Goal: Information Seeking & Learning: Understand process/instructions

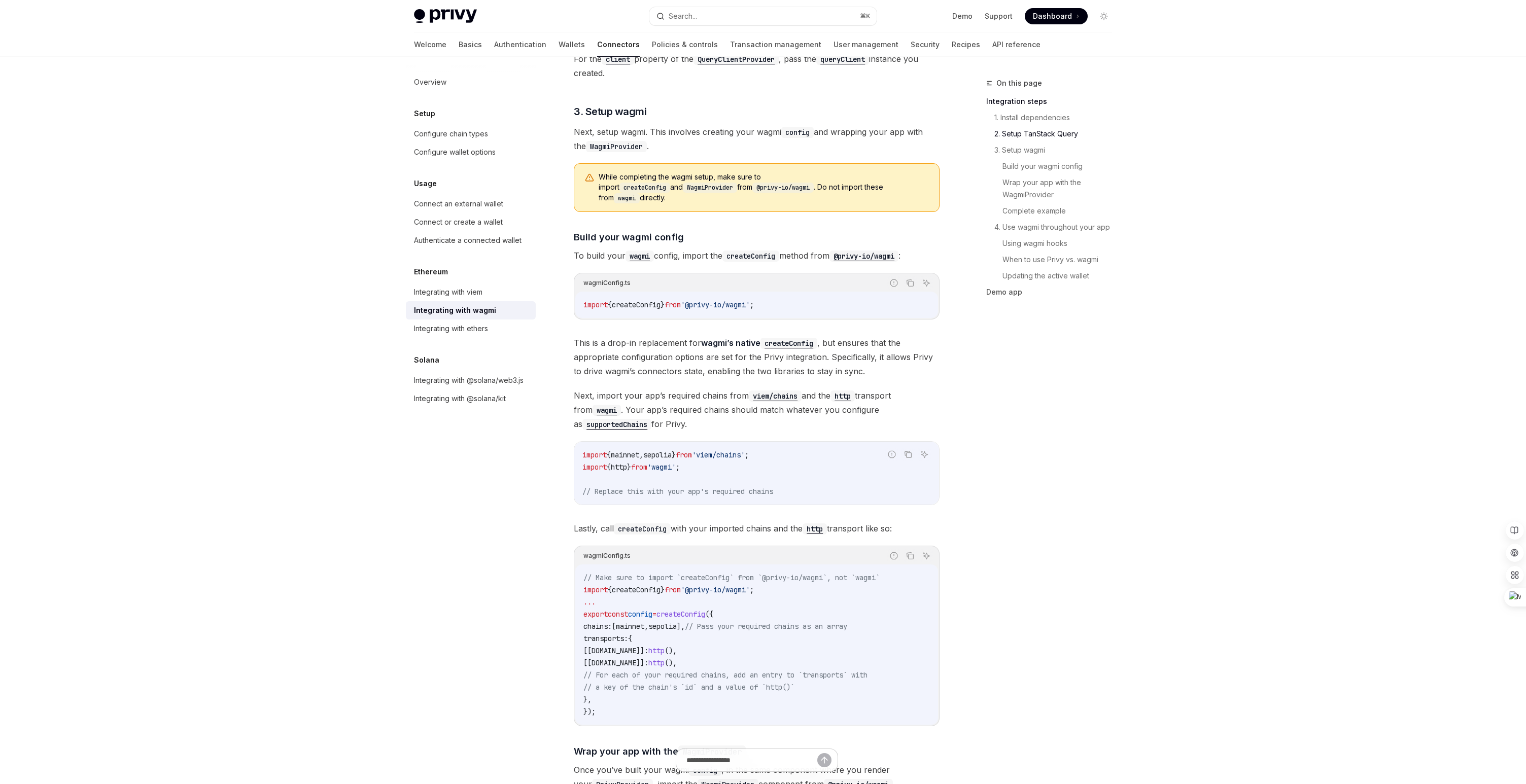
scroll to position [716, 0]
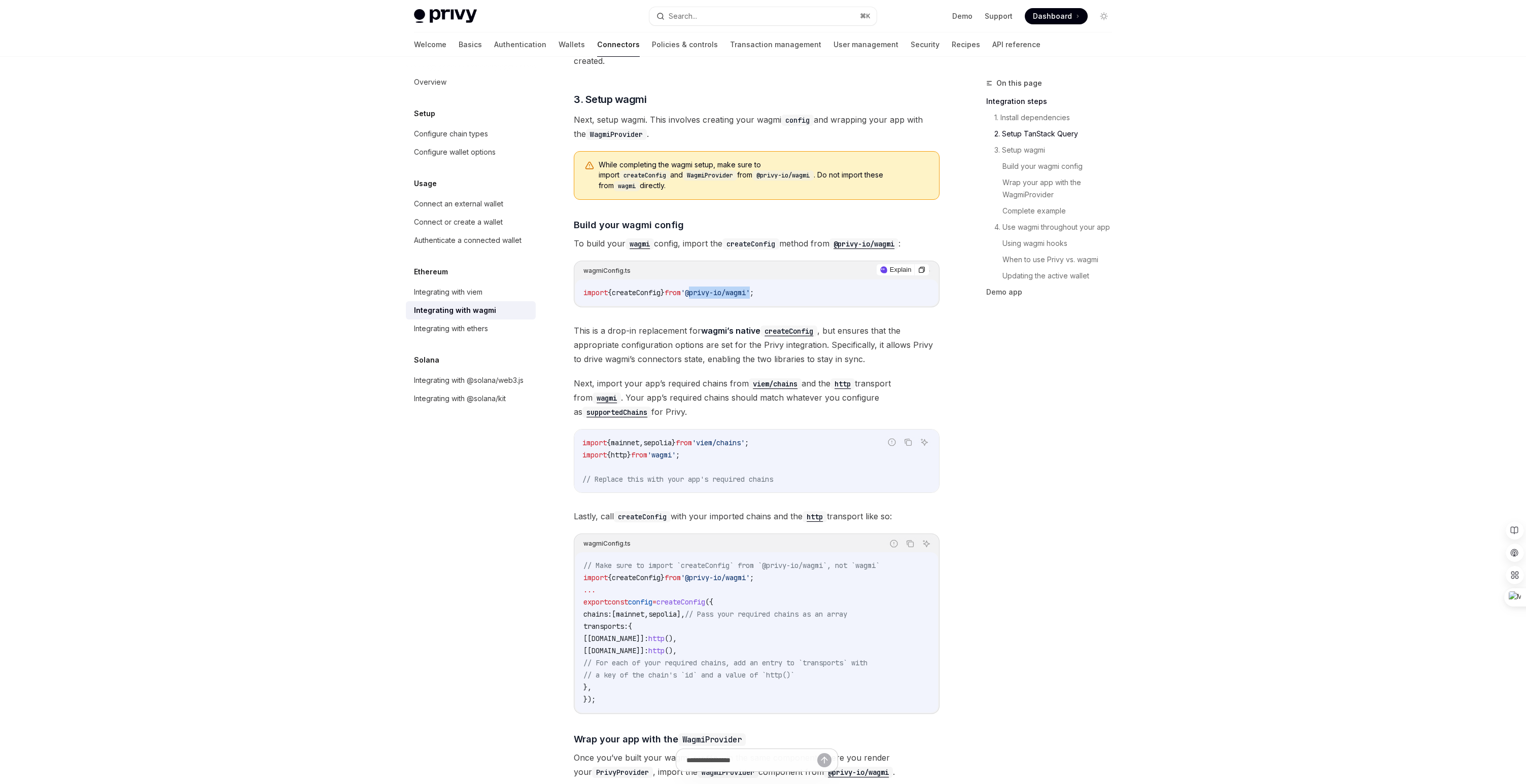
drag, startPoint x: 703, startPoint y: 281, endPoint x: 768, endPoint y: 282, distance: 65.0
click at [750, 288] on span "'@privy-io/wagmi'" at bounding box center [715, 292] width 69 height 9
copy span "@privy-io/wagmi"
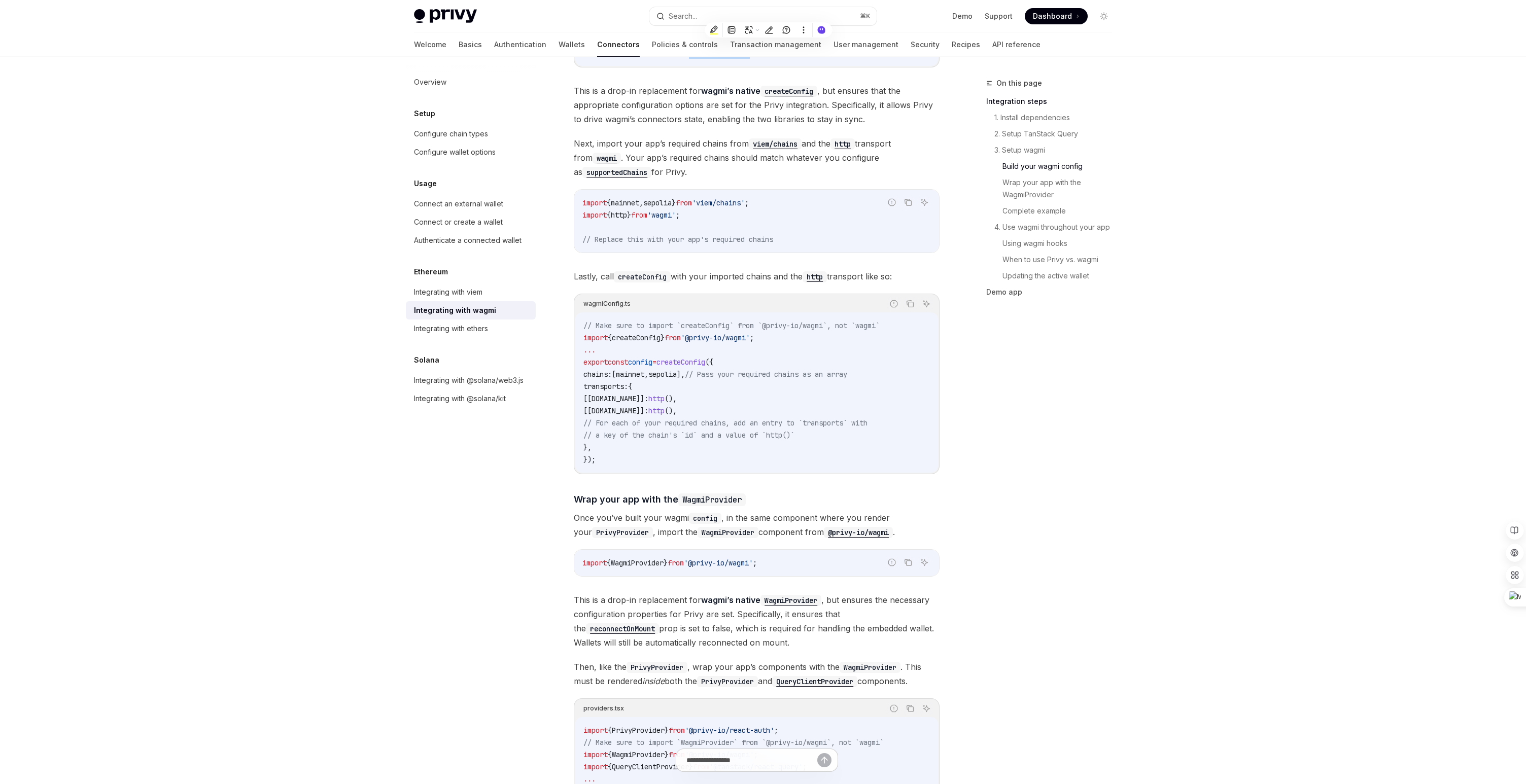
scroll to position [1115, 0]
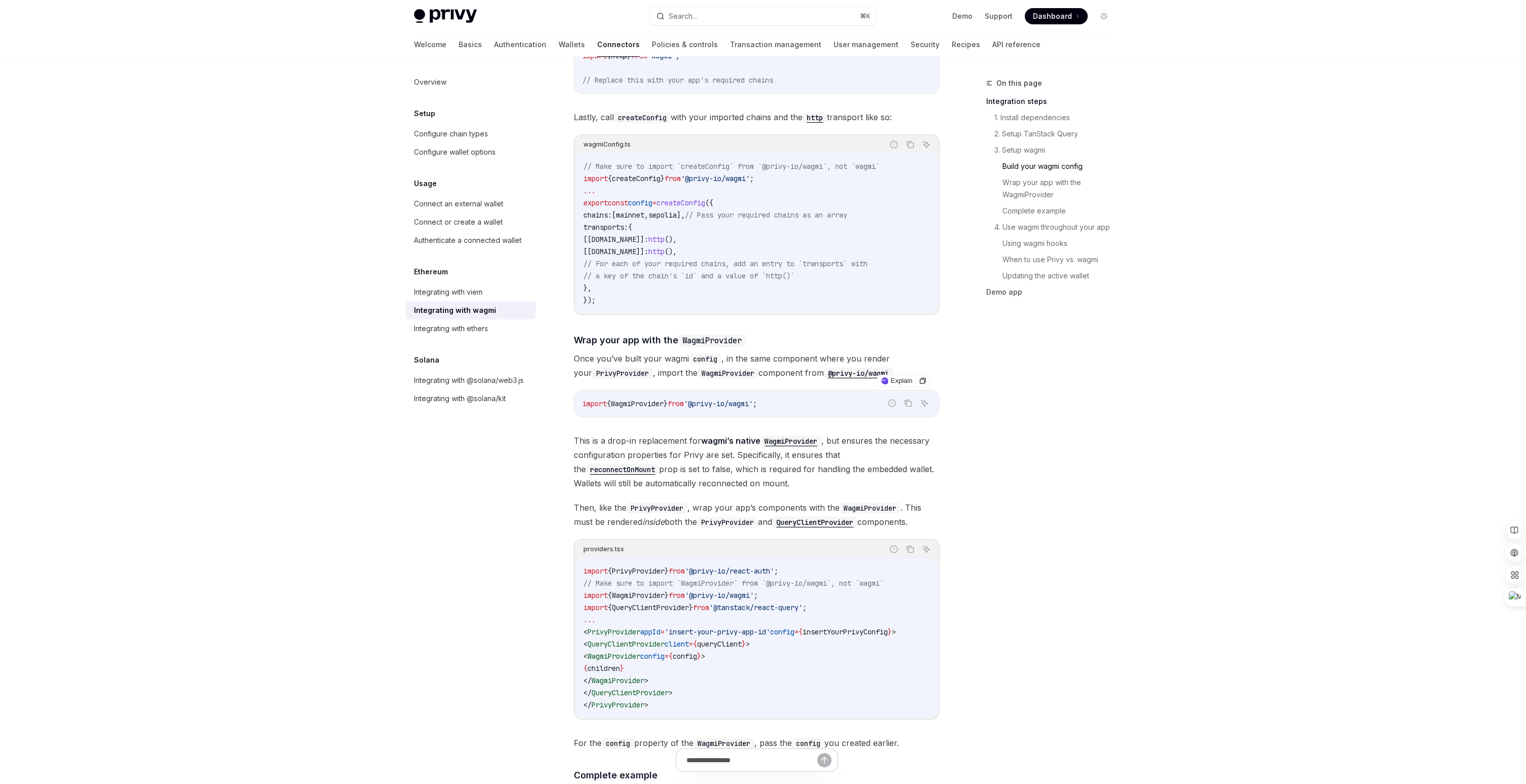
click at [641, 399] on span "WagmiProvider" at bounding box center [637, 403] width 53 height 9
copy span "WagmiProvider"
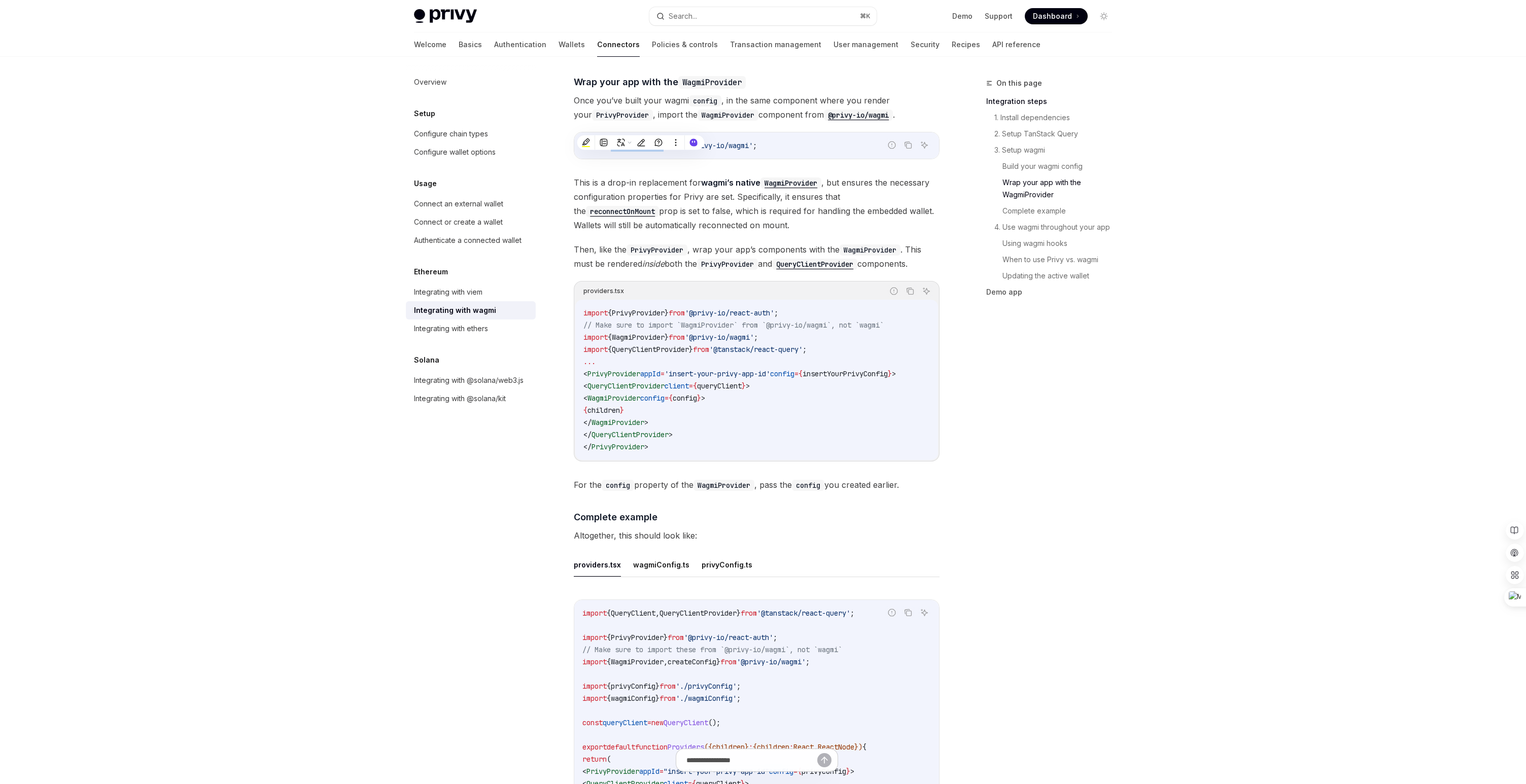
scroll to position [1571, 0]
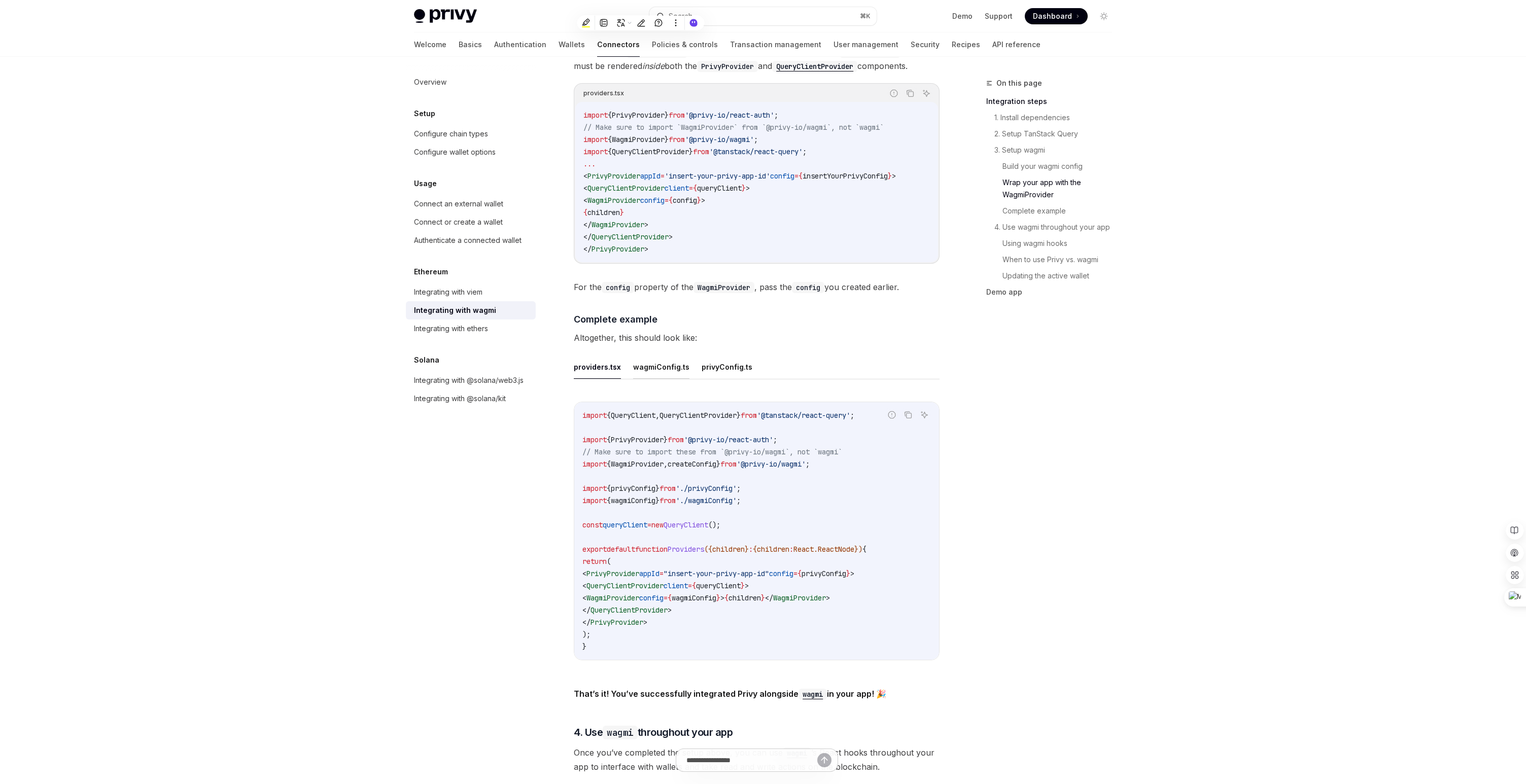
click at [655, 360] on button "wagmiConfig.ts" at bounding box center [661, 367] width 56 height 24
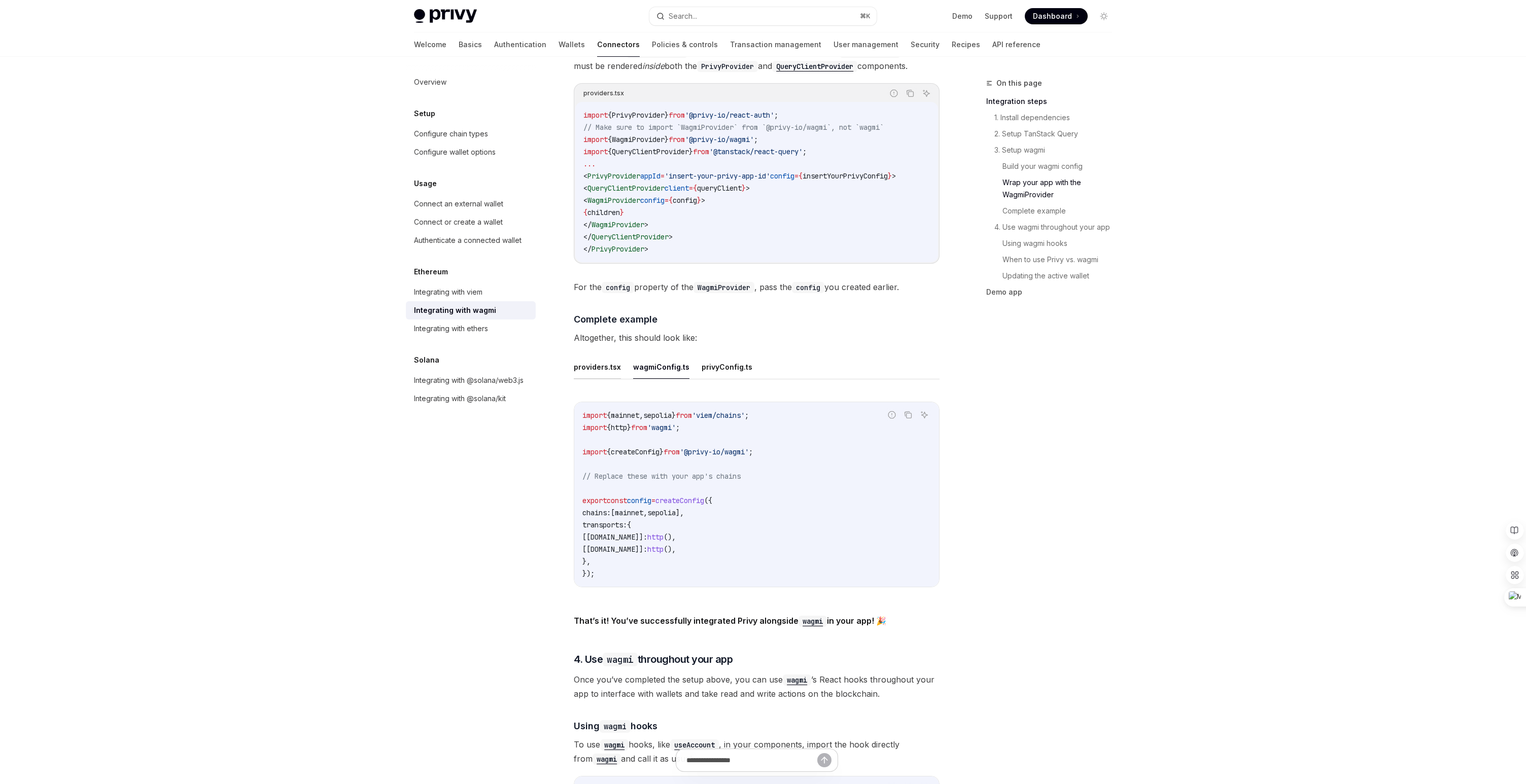
click at [597, 359] on button "providers.tsx" at bounding box center [598, 367] width 47 height 24
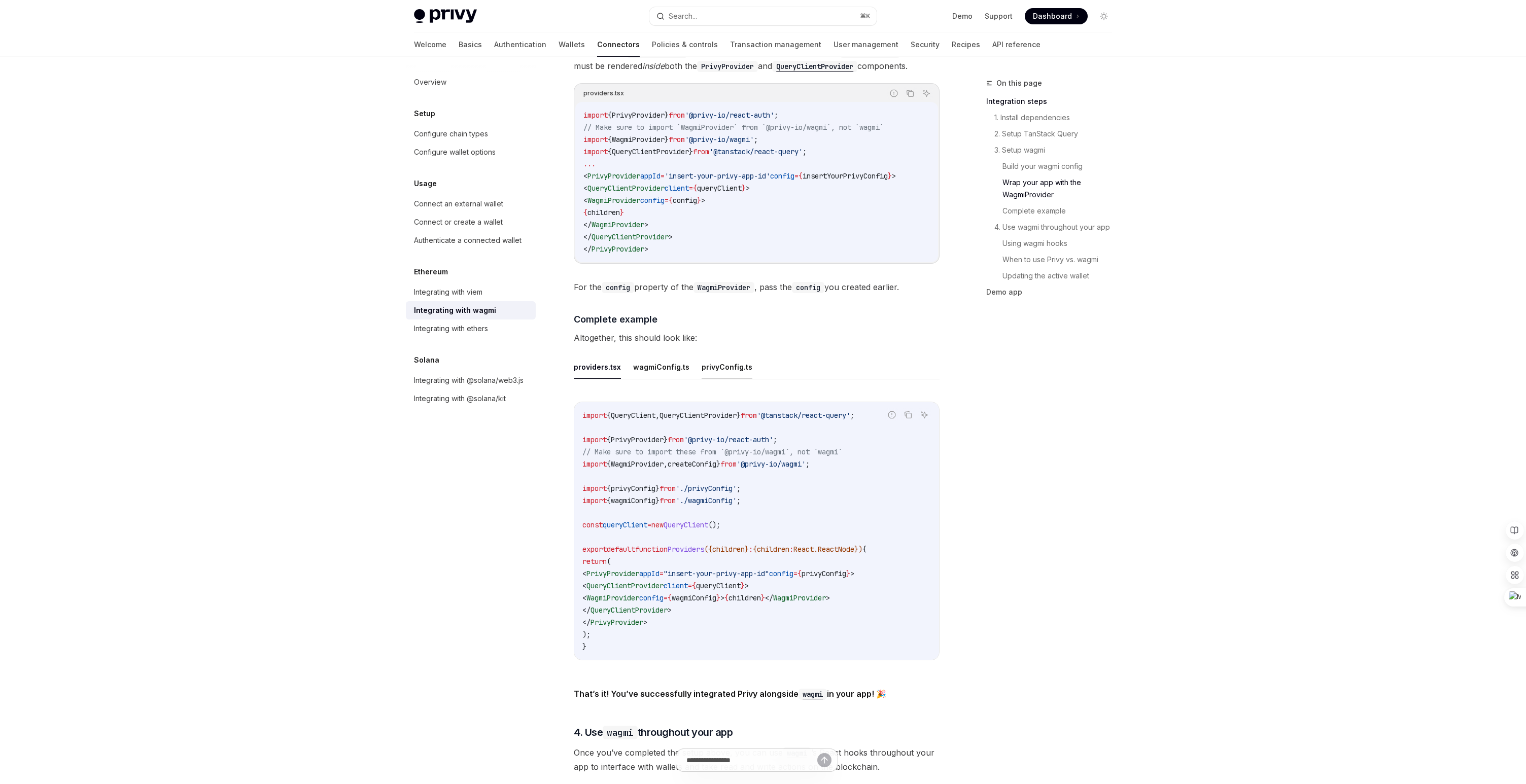
click at [728, 361] on button "privyConfig.ts" at bounding box center [727, 367] width 51 height 24
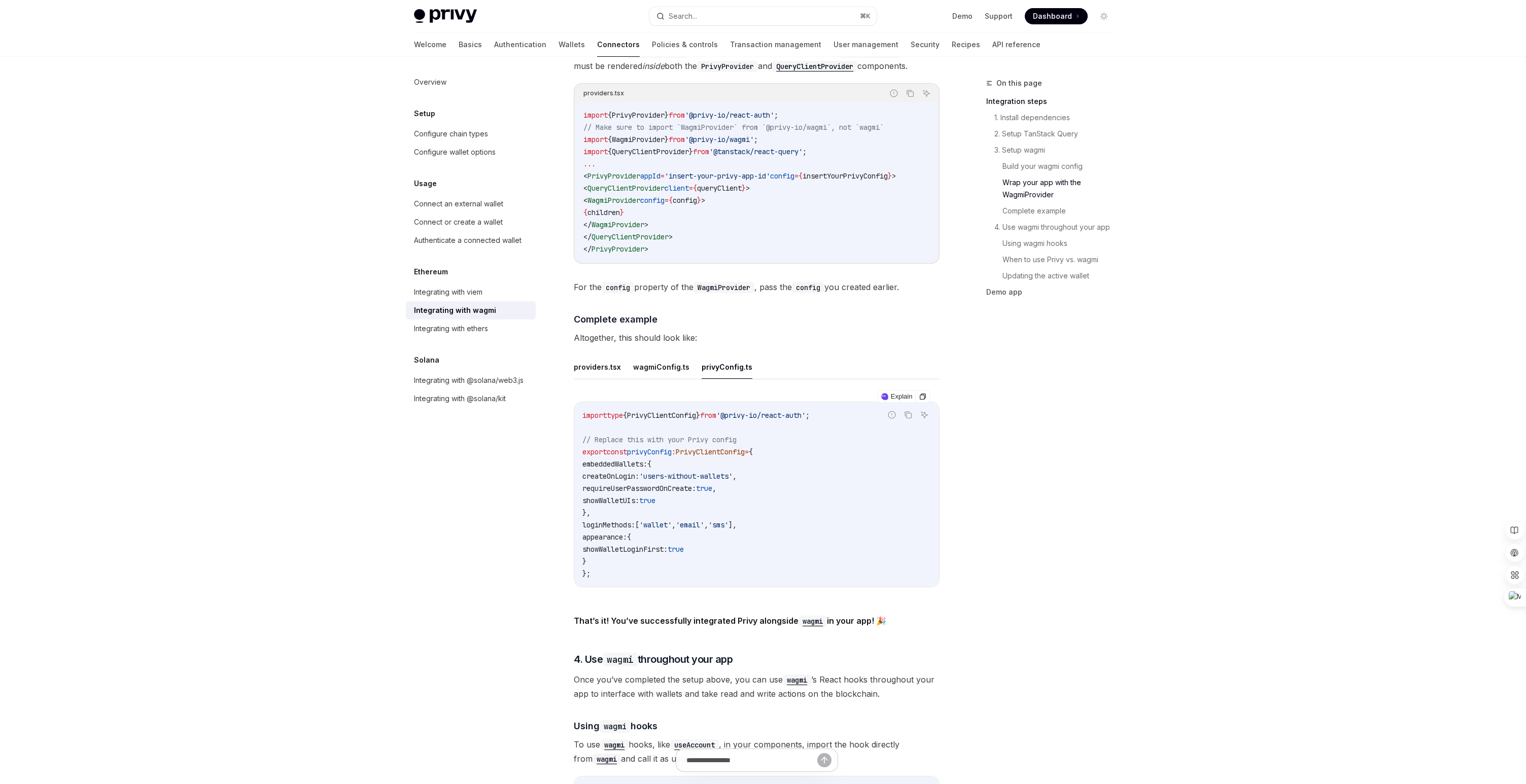
click at [679, 411] on span "PrivyClientConfig" at bounding box center [661, 415] width 69 height 9
copy span "PrivyClientConfig"
click at [802, 508] on code "import type { PrivyClientConfig } from '@privy-io/react-auth' ; // Replace this…" at bounding box center [756, 494] width 348 height 171
click at [663, 447] on span "privyConfig" at bounding box center [649, 451] width 44 height 9
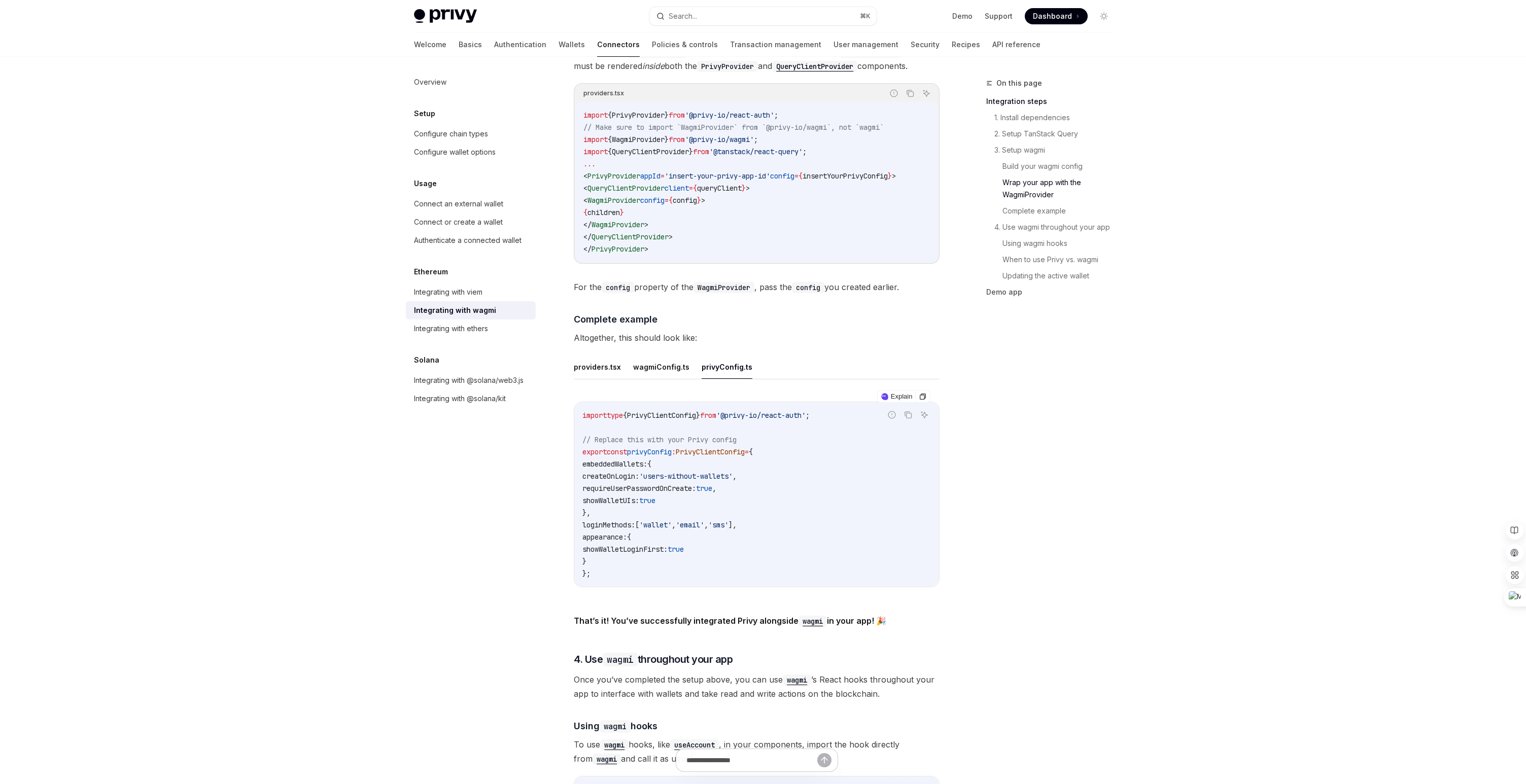
click at [663, 447] on span "privyConfig" at bounding box center [649, 451] width 44 height 9
click at [864, 482] on code "import type { PrivyClientConfig } from '@privy-io/react-auth' ; // Replace this…" at bounding box center [756, 494] width 348 height 171
click at [620, 460] on span "embeddedWallets:" at bounding box center [615, 464] width 65 height 9
copy span "embeddedWallets"
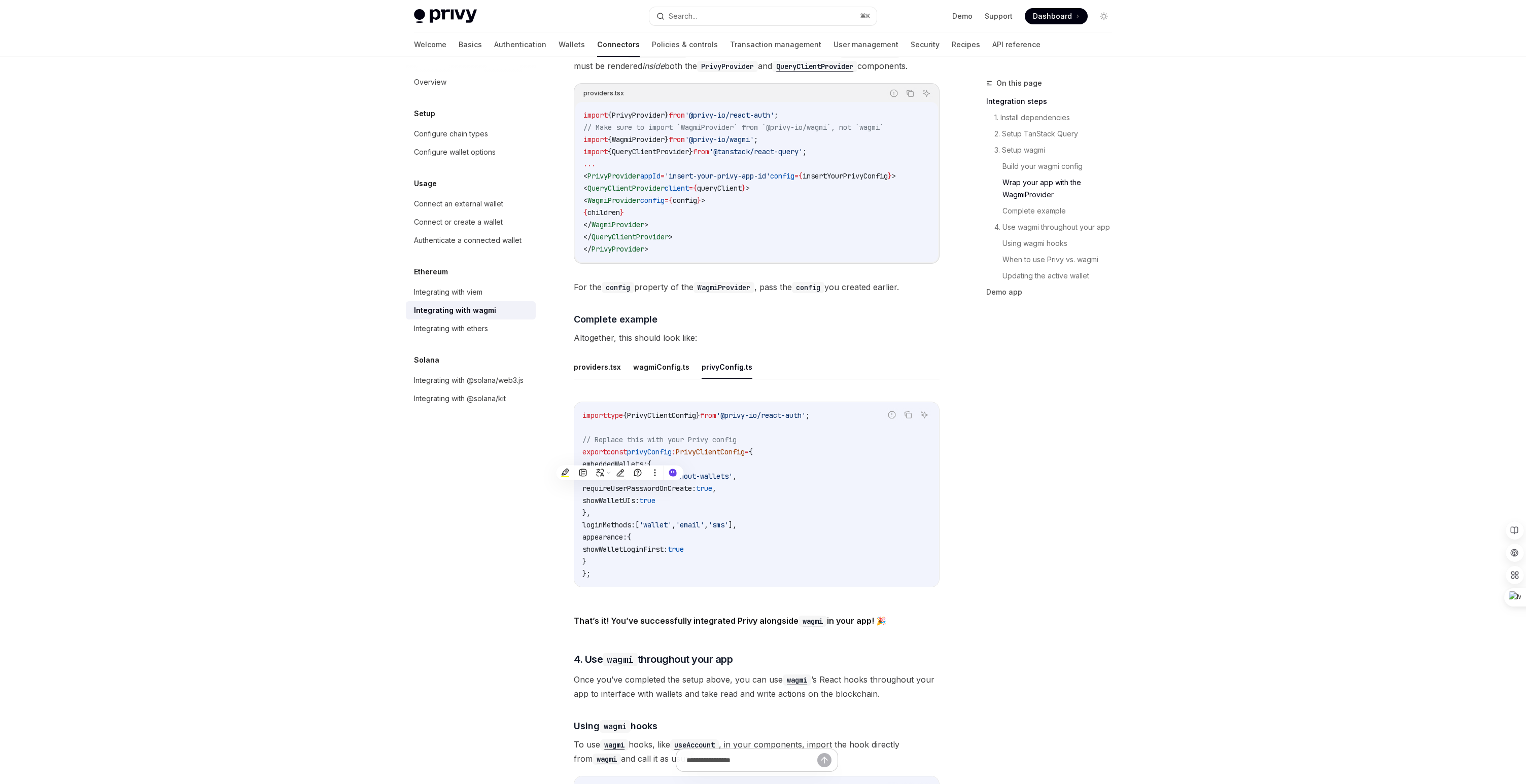
click at [839, 493] on code "import type { PrivyClientConfig } from '@privy-io/react-auth' ; // Replace this…" at bounding box center [756, 494] width 348 height 171
click at [613, 520] on span "loginMethods:" at bounding box center [608, 525] width 53 height 9
copy span "loginMethods"
click at [825, 475] on code "import type { PrivyClientConfig } from '@privy-io/react-auth' ; // Replace this…" at bounding box center [756, 494] width 348 height 171
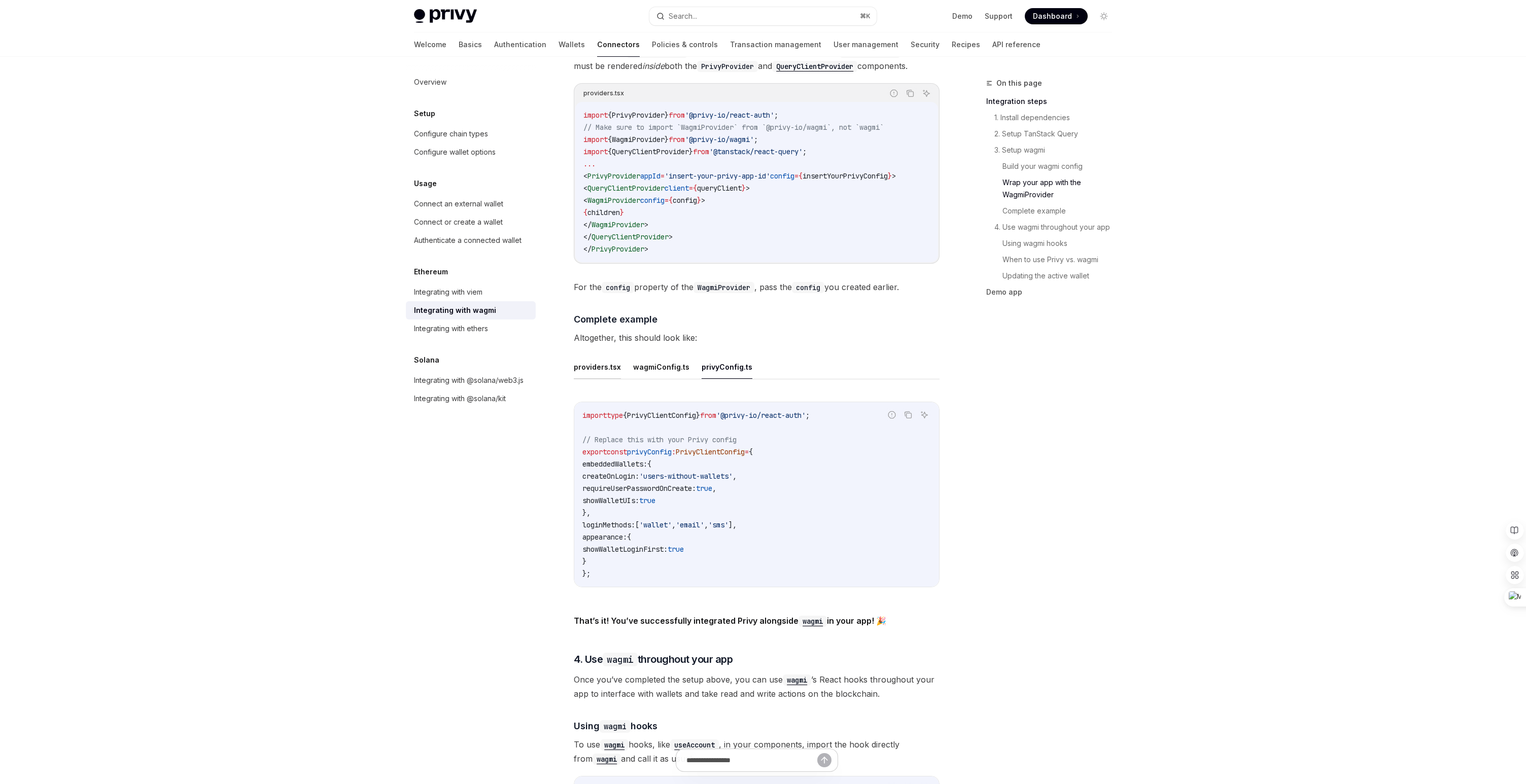
click at [606, 363] on button "providers.tsx" at bounding box center [598, 367] width 47 height 24
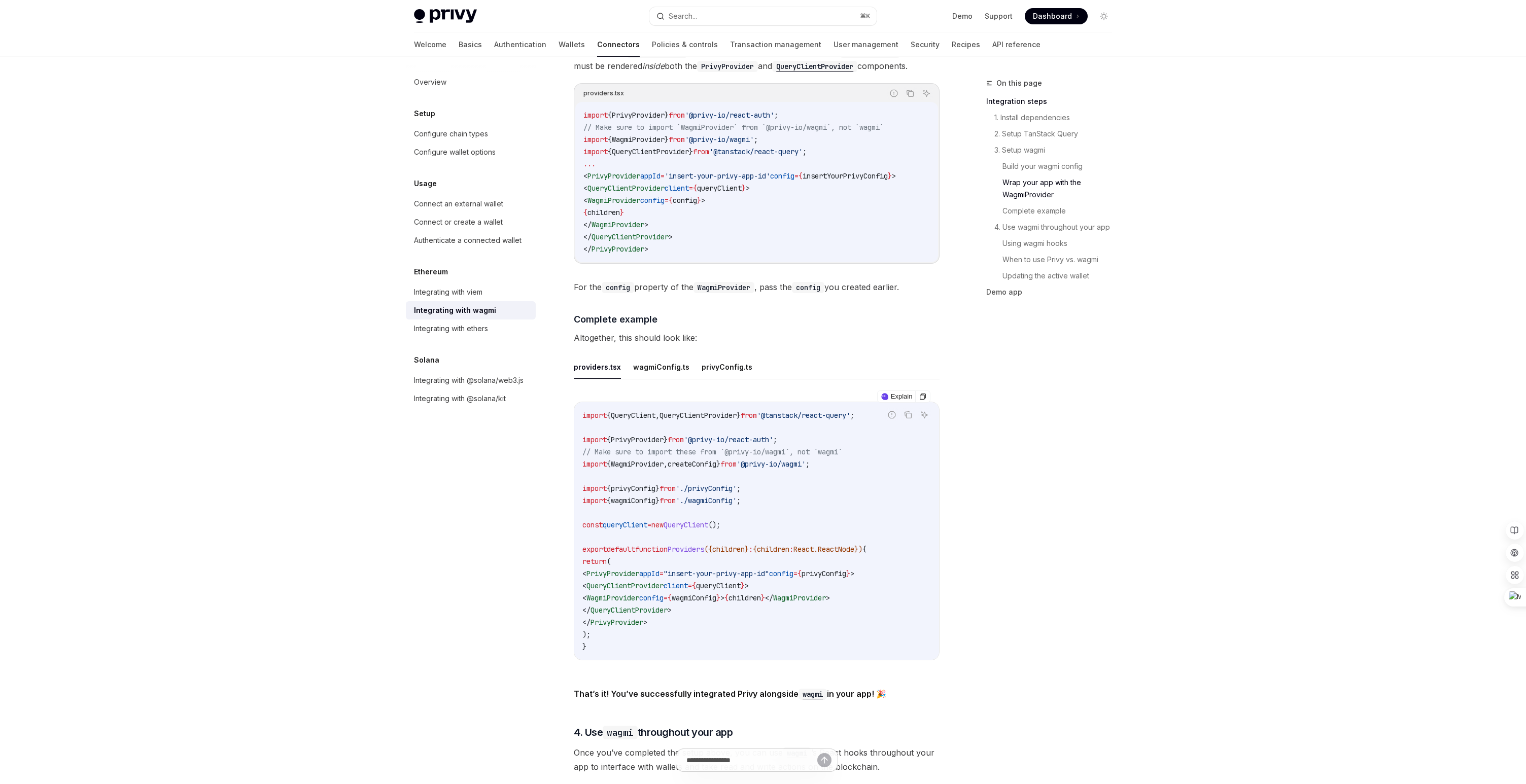
click at [733, 496] on span "'./wagmiConfig'" at bounding box center [706, 500] width 61 height 9
copy span "wagmiConfig"
click at [850, 496] on code "import { QueryClient , QueryClientProvider } from '@tanstack/react-query' ; imp…" at bounding box center [756, 531] width 348 height 243
click at [651, 364] on button "wagmiConfig.ts" at bounding box center [661, 367] width 56 height 24
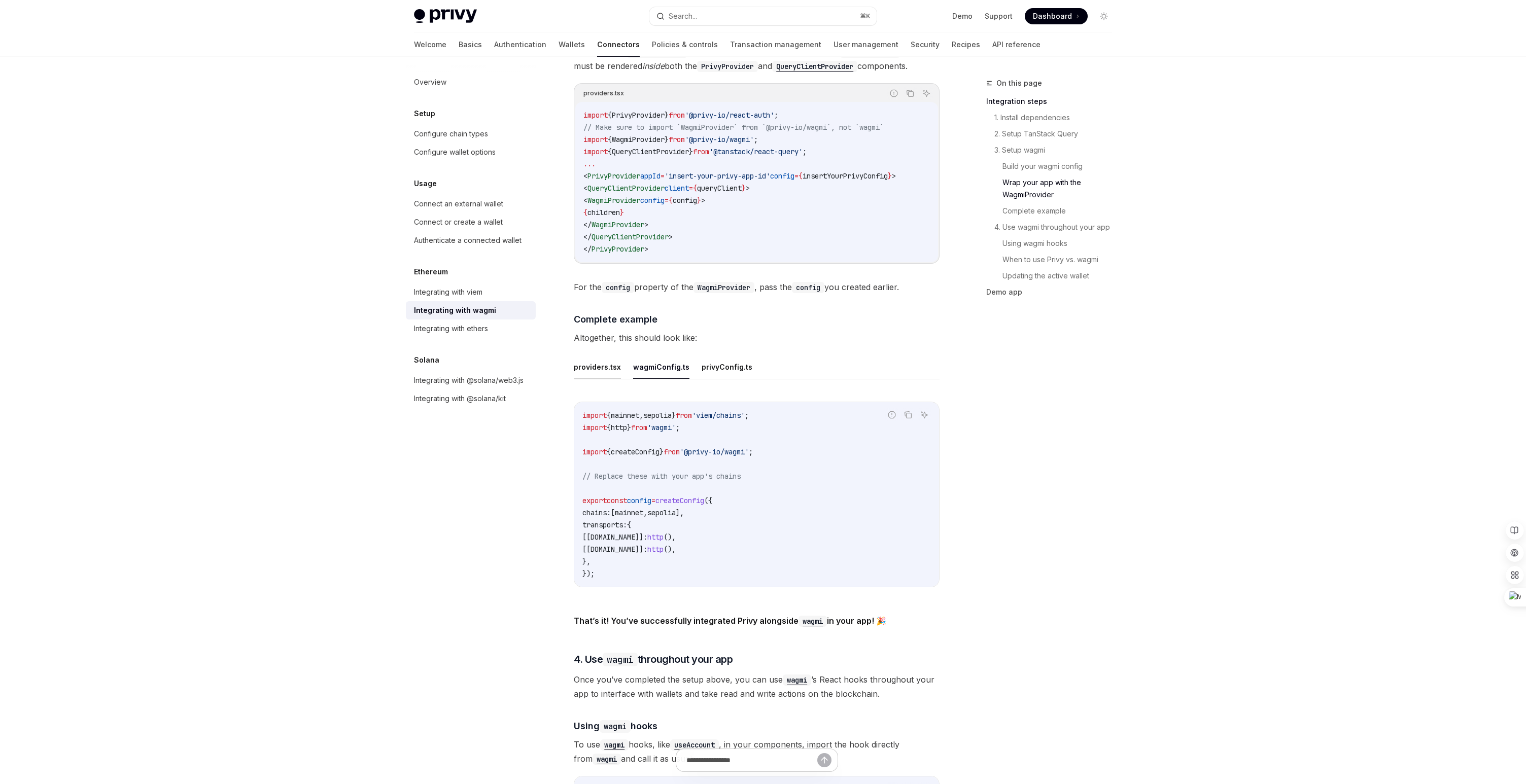
click at [589, 358] on button "providers.tsx" at bounding box center [598, 367] width 47 height 24
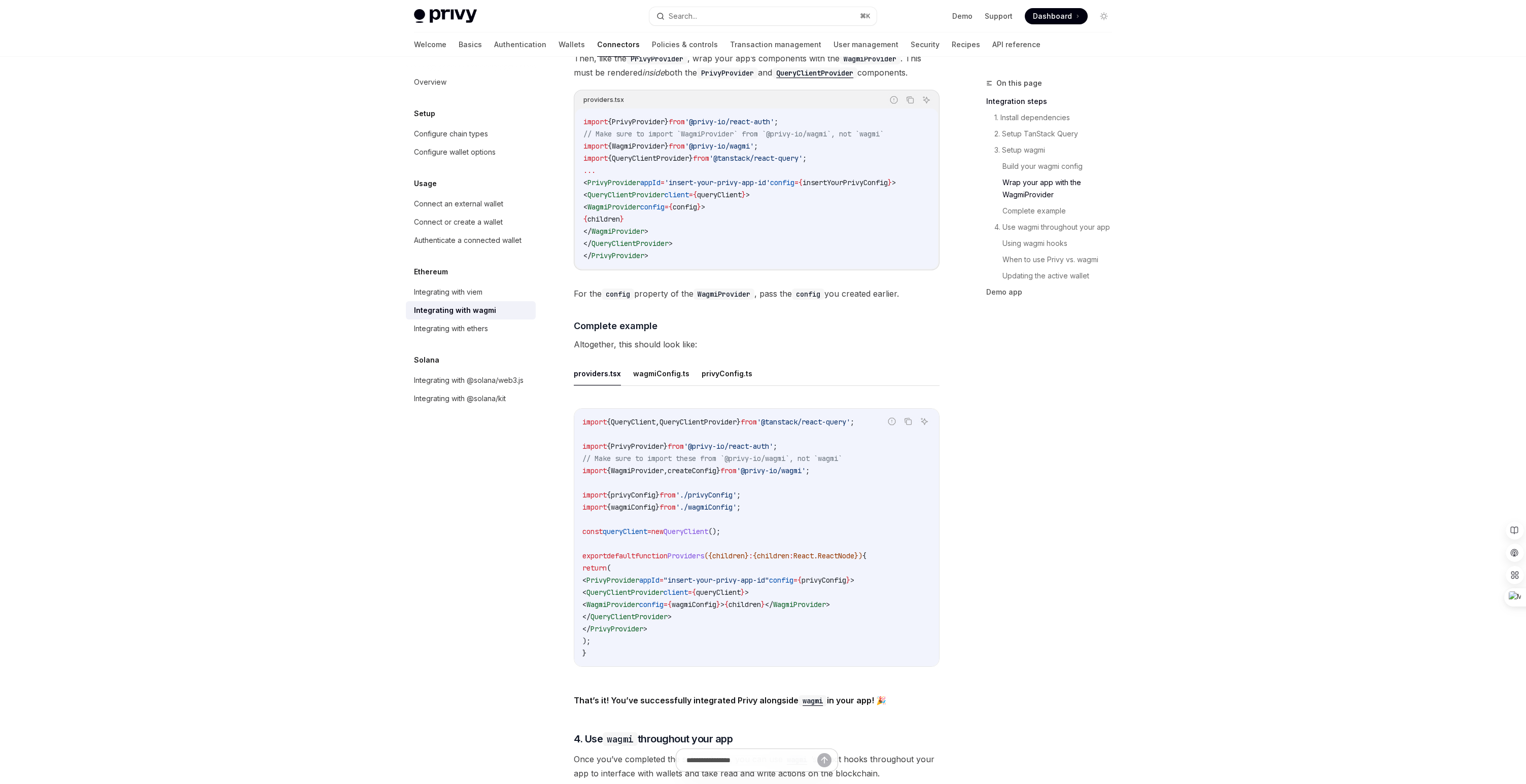
scroll to position [1534, 0]
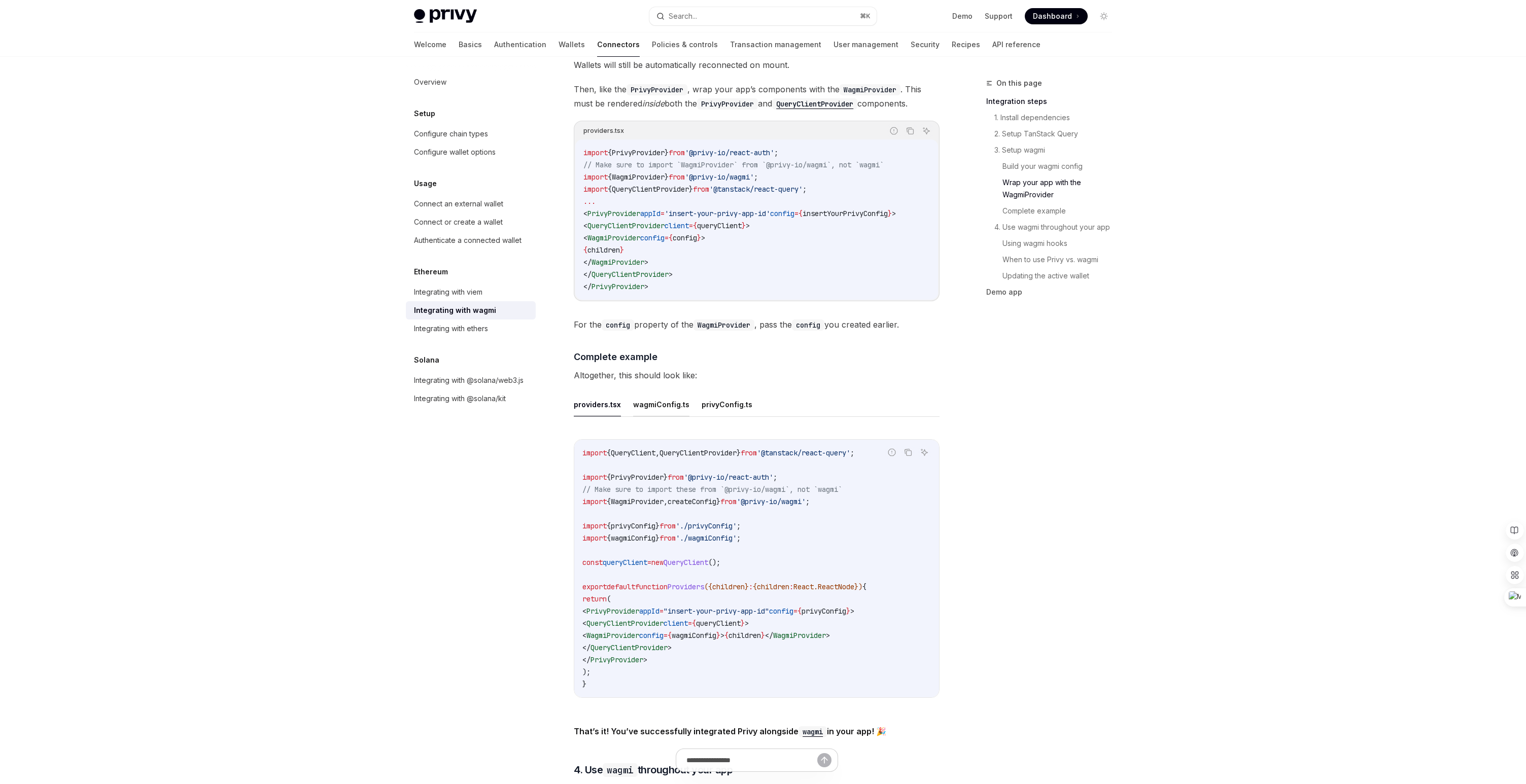
click at [666, 399] on button "wagmiConfig.ts" at bounding box center [661, 404] width 56 height 24
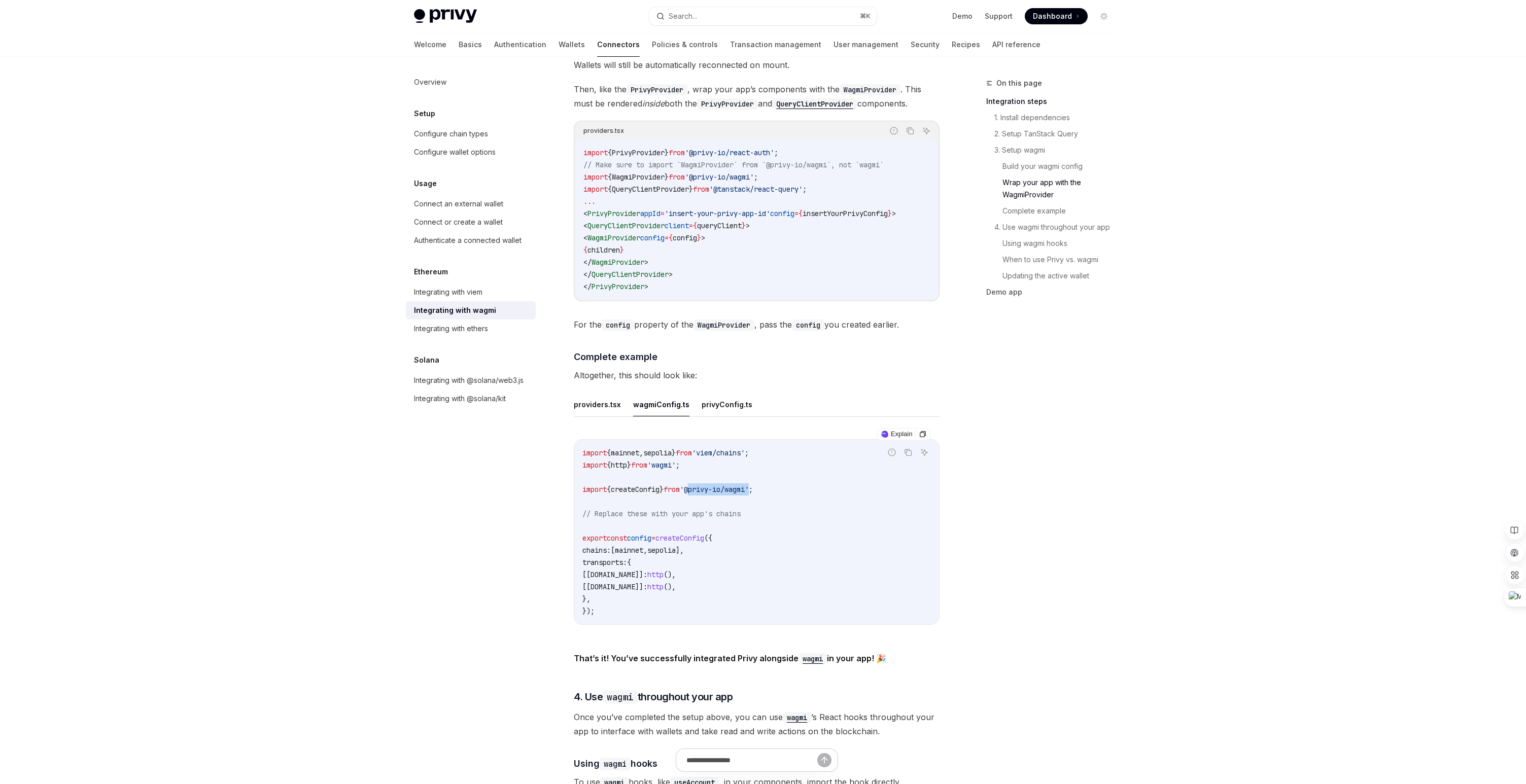
drag, startPoint x: 701, startPoint y: 483, endPoint x: 765, endPoint y: 482, distance: 64.0
click at [749, 485] on span "'@privy-io/wagmi'" at bounding box center [714, 489] width 69 height 9
copy span "@privy-io/wagmi"
click at [592, 398] on button "providers.tsx" at bounding box center [598, 404] width 47 height 24
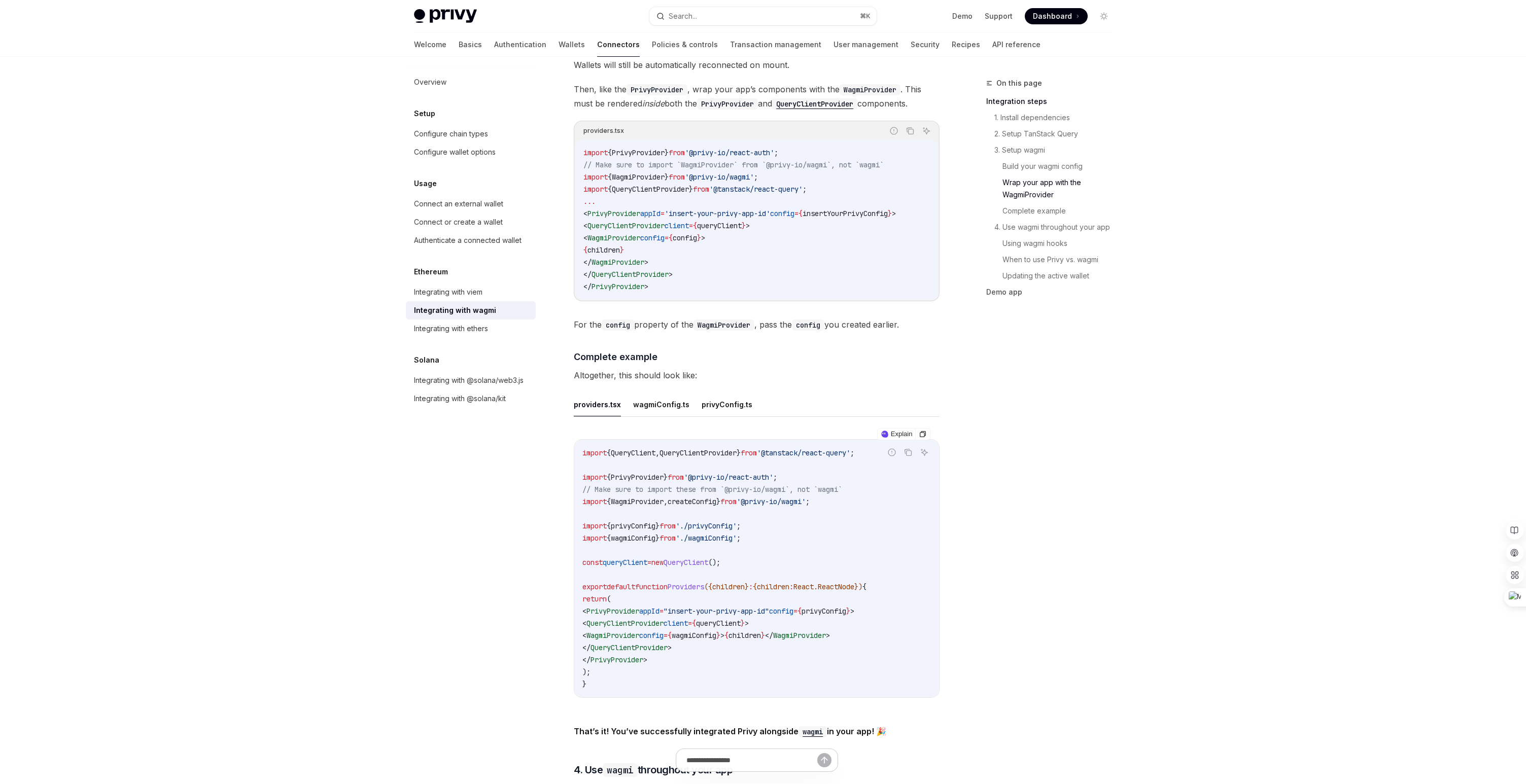
click at [740, 619] on span "queryClient" at bounding box center [718, 623] width 44 height 9
click at [707, 574] on code "import { QueryClient , QueryClientProvider } from '@tanstack/react-query' ; imp…" at bounding box center [756, 568] width 348 height 243
click at [634, 607] on span "PrivyProvider" at bounding box center [613, 611] width 53 height 9
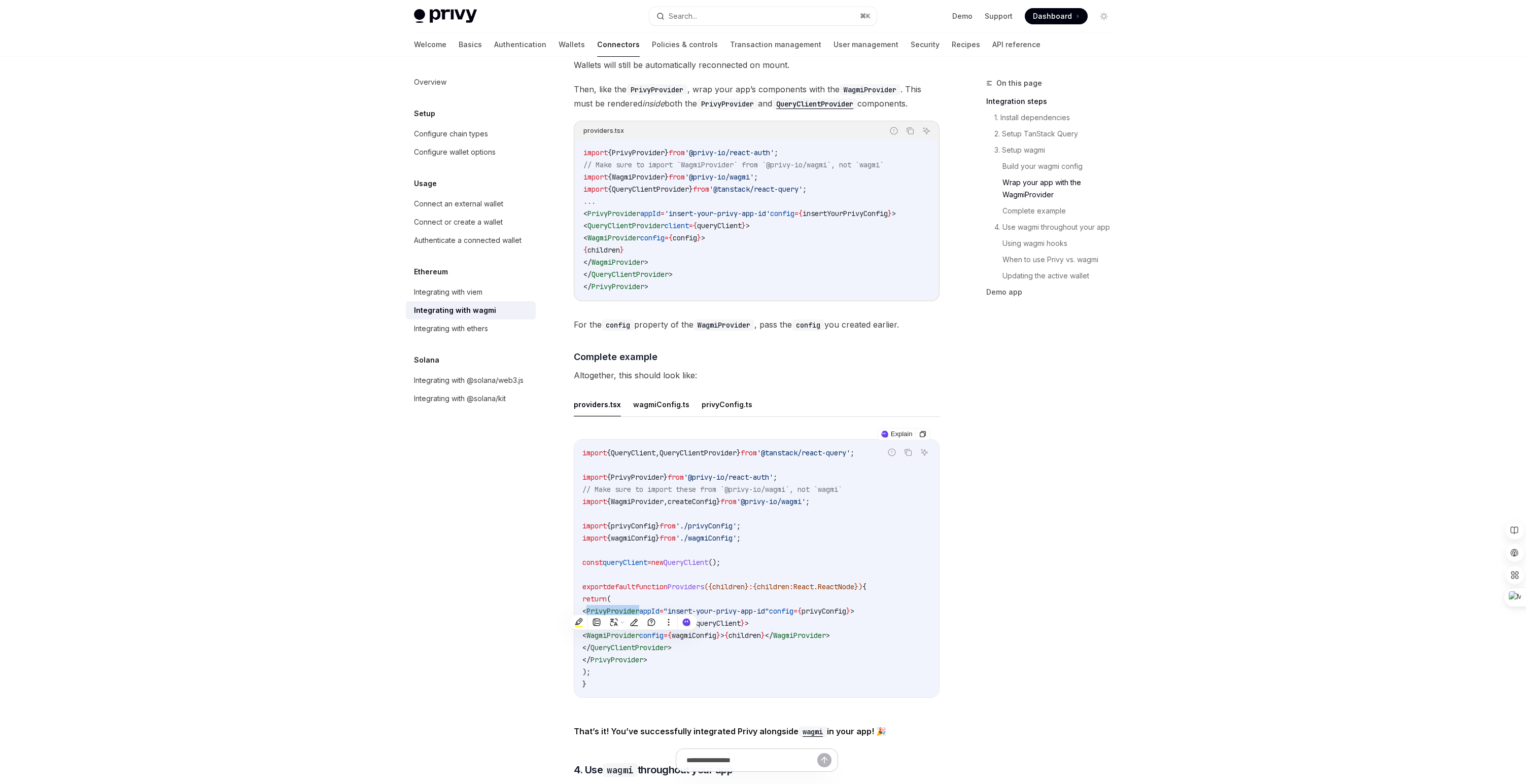
click at [634, 607] on span "PrivyProvider" at bounding box center [613, 611] width 53 height 9
click at [824, 644] on code "import { QueryClient , QueryClientProvider } from '@tanstack/react-query' ; imp…" at bounding box center [756, 568] width 348 height 243
click at [639, 631] on span "WagmiProvider" at bounding box center [613, 635] width 53 height 9
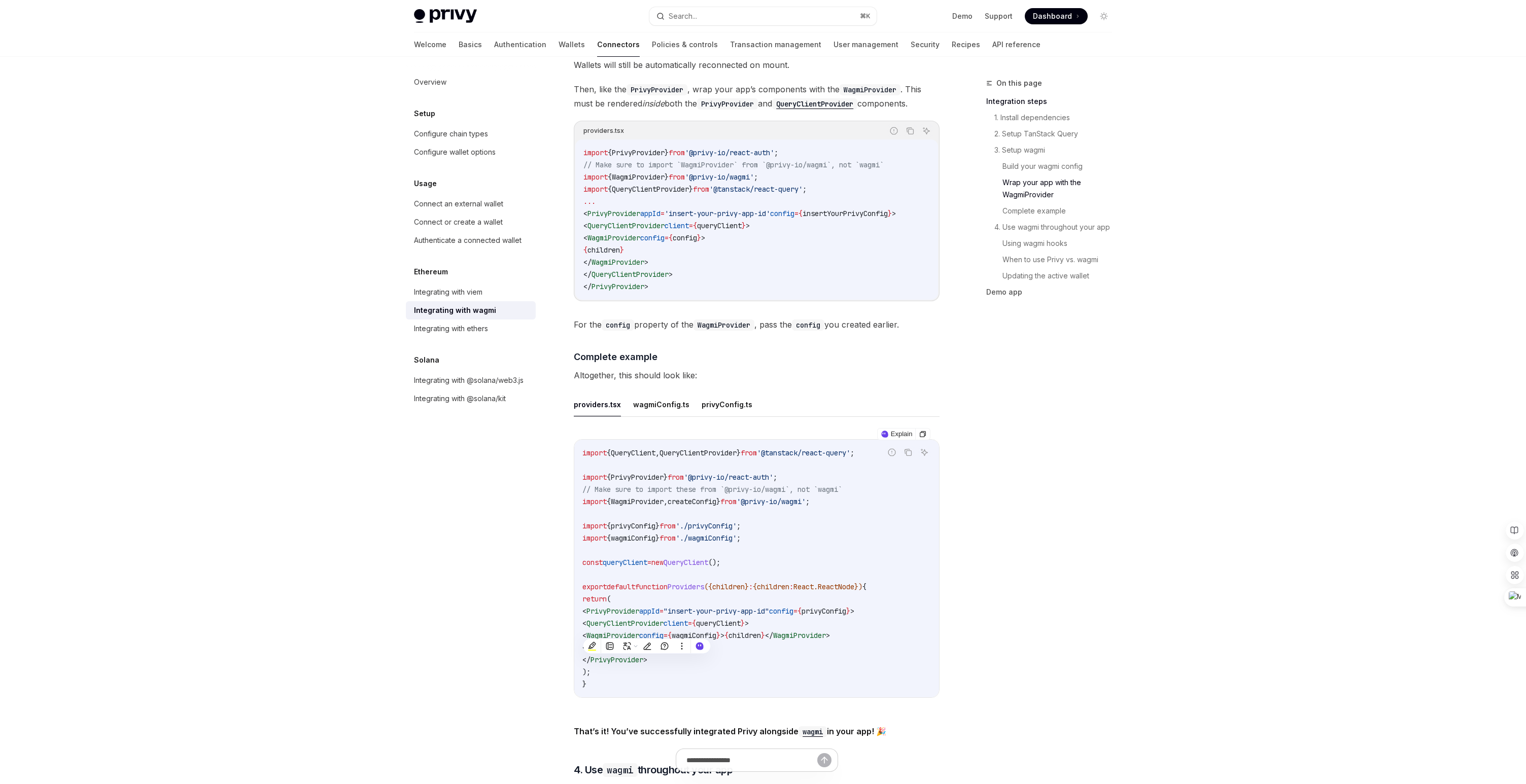
click at [779, 651] on code "import { QueryClient , QueryClientProvider } from '@tanstack/react-query' ; imp…" at bounding box center [756, 568] width 348 height 243
click at [716, 631] on span "wagmiConfig" at bounding box center [694, 635] width 44 height 9
click at [639, 631] on span "WagmiProvider" at bounding box center [613, 635] width 53 height 9
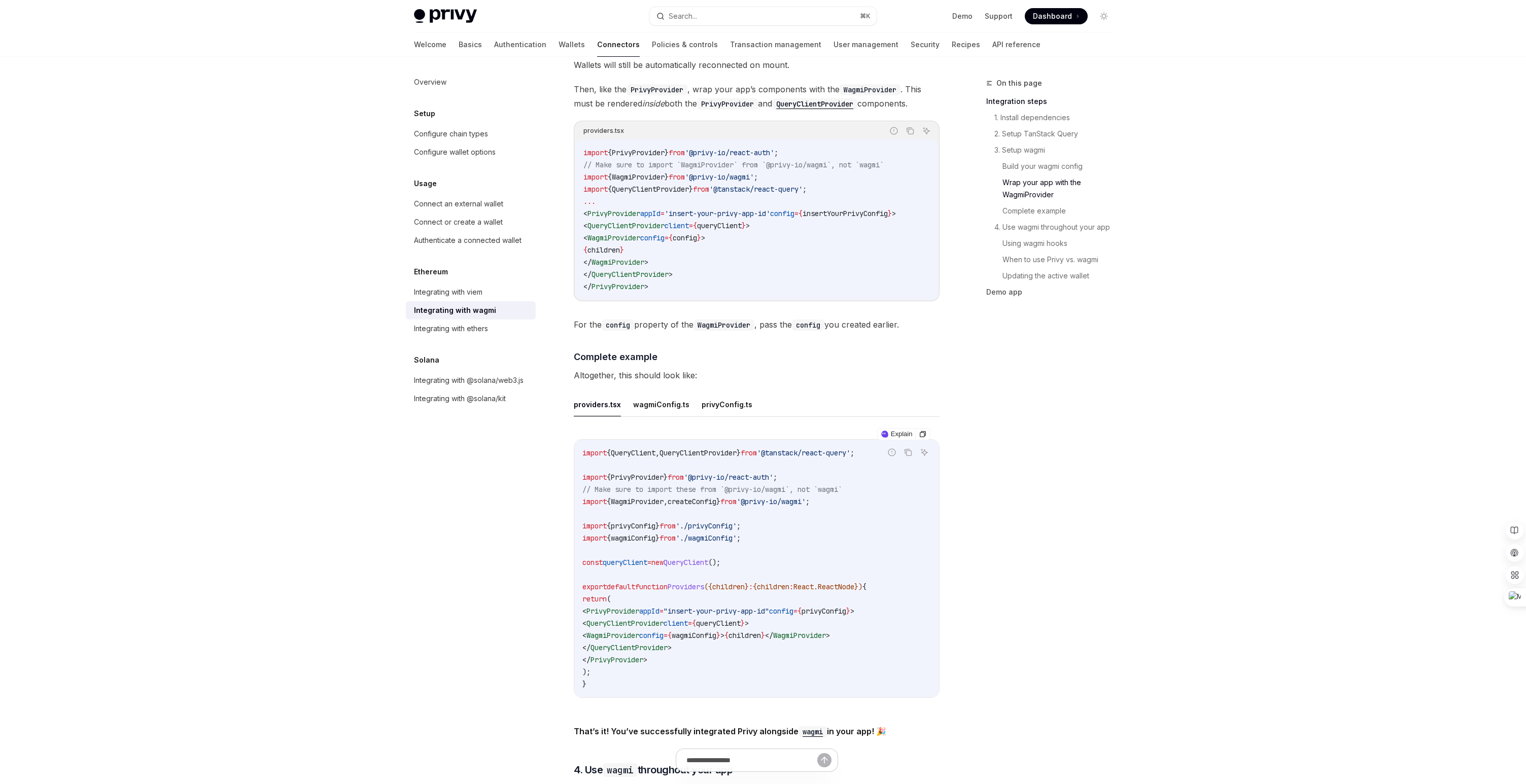
click at [643, 499] on span "WagmiProvider" at bounding box center [637, 501] width 53 height 9
click at [788, 525] on code "import { QueryClient , QueryClientProvider } from '@tanstack/react-query' ; imp…" at bounding box center [756, 568] width 348 height 243
click at [695, 497] on span "createConfig" at bounding box center [692, 501] width 49 height 9
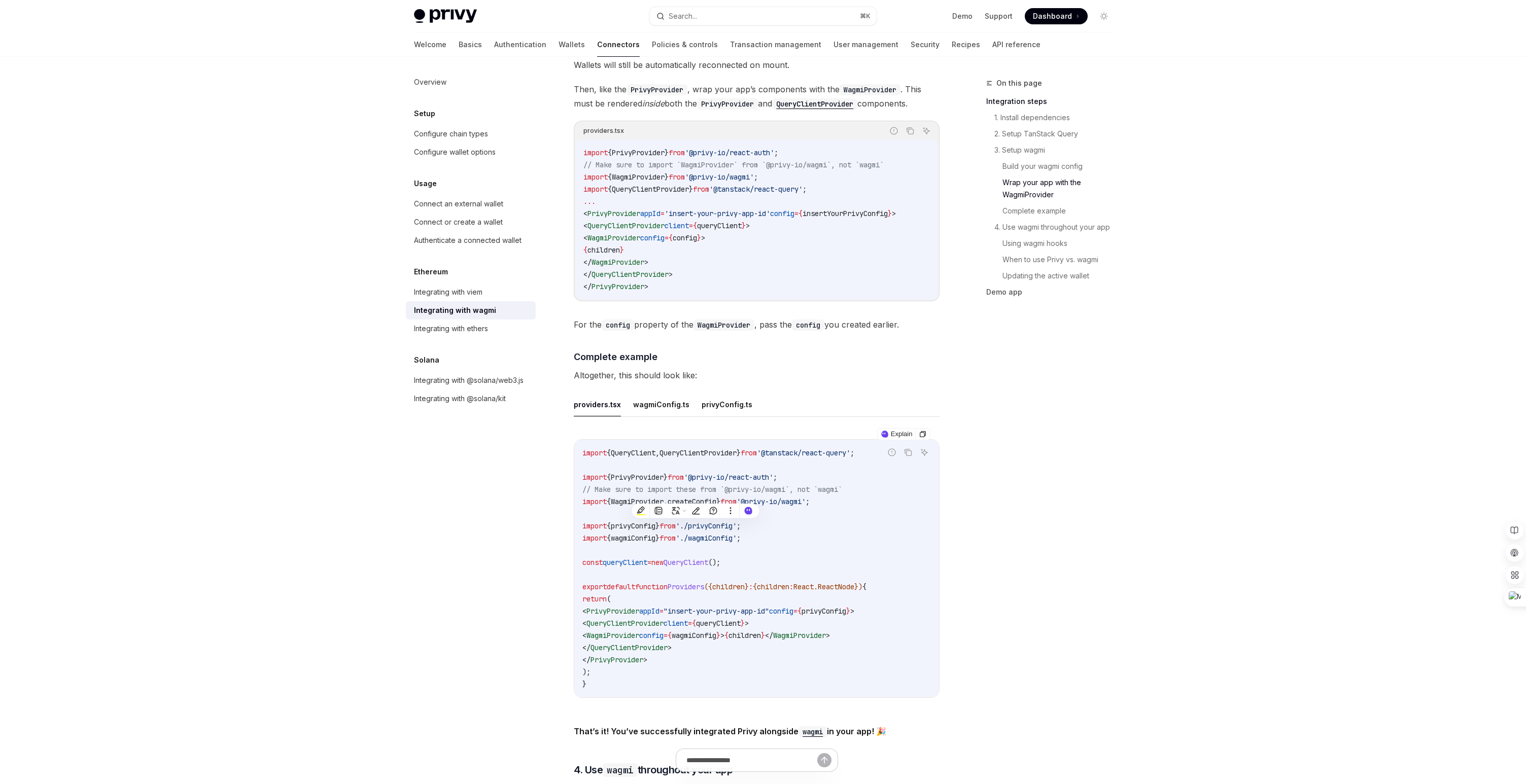
click at [652, 497] on span "WagmiProvider" at bounding box center [637, 501] width 53 height 9
click at [711, 497] on span "createConfig" at bounding box center [692, 501] width 49 height 9
copy span "createConfig"
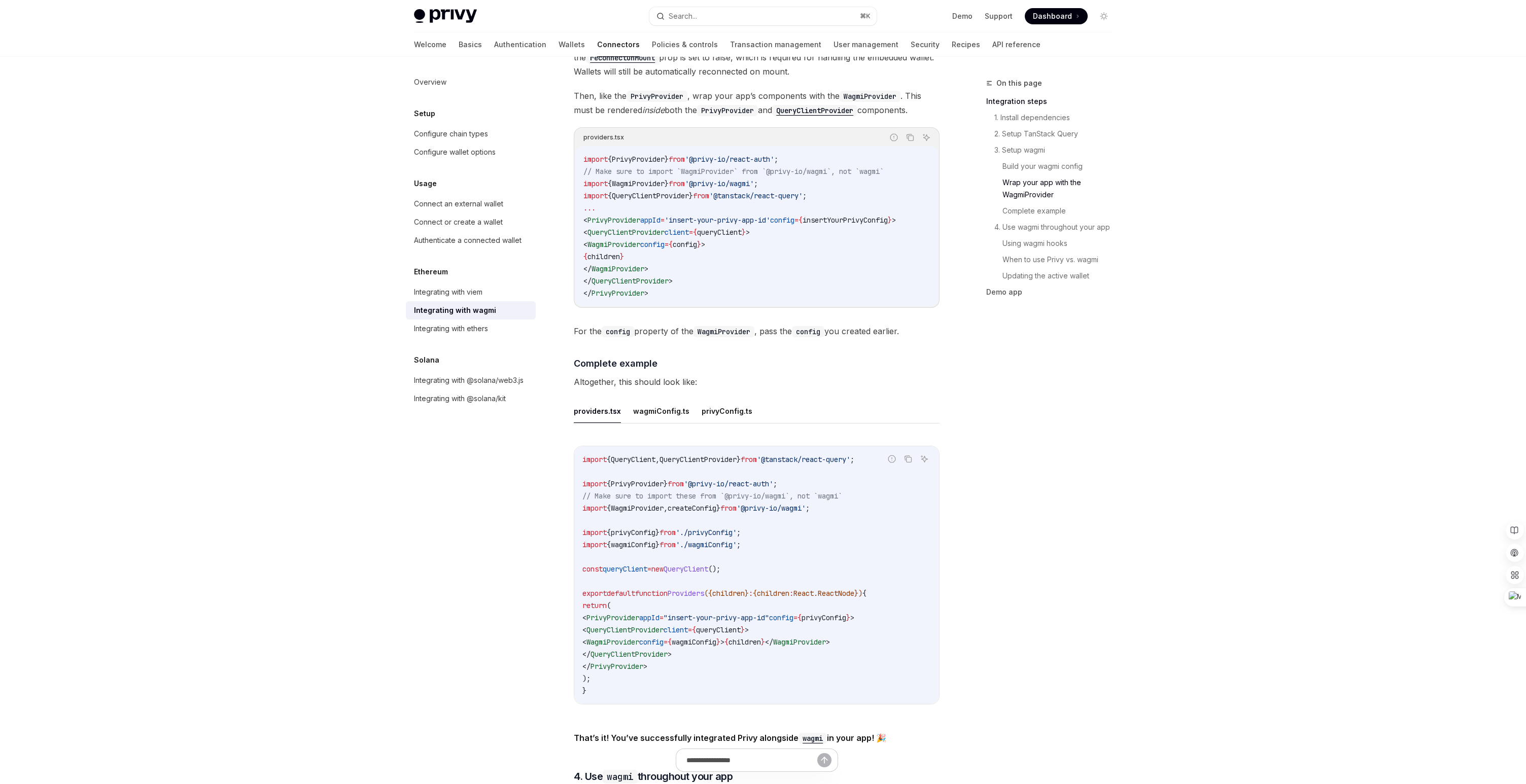
scroll to position [1559, 0]
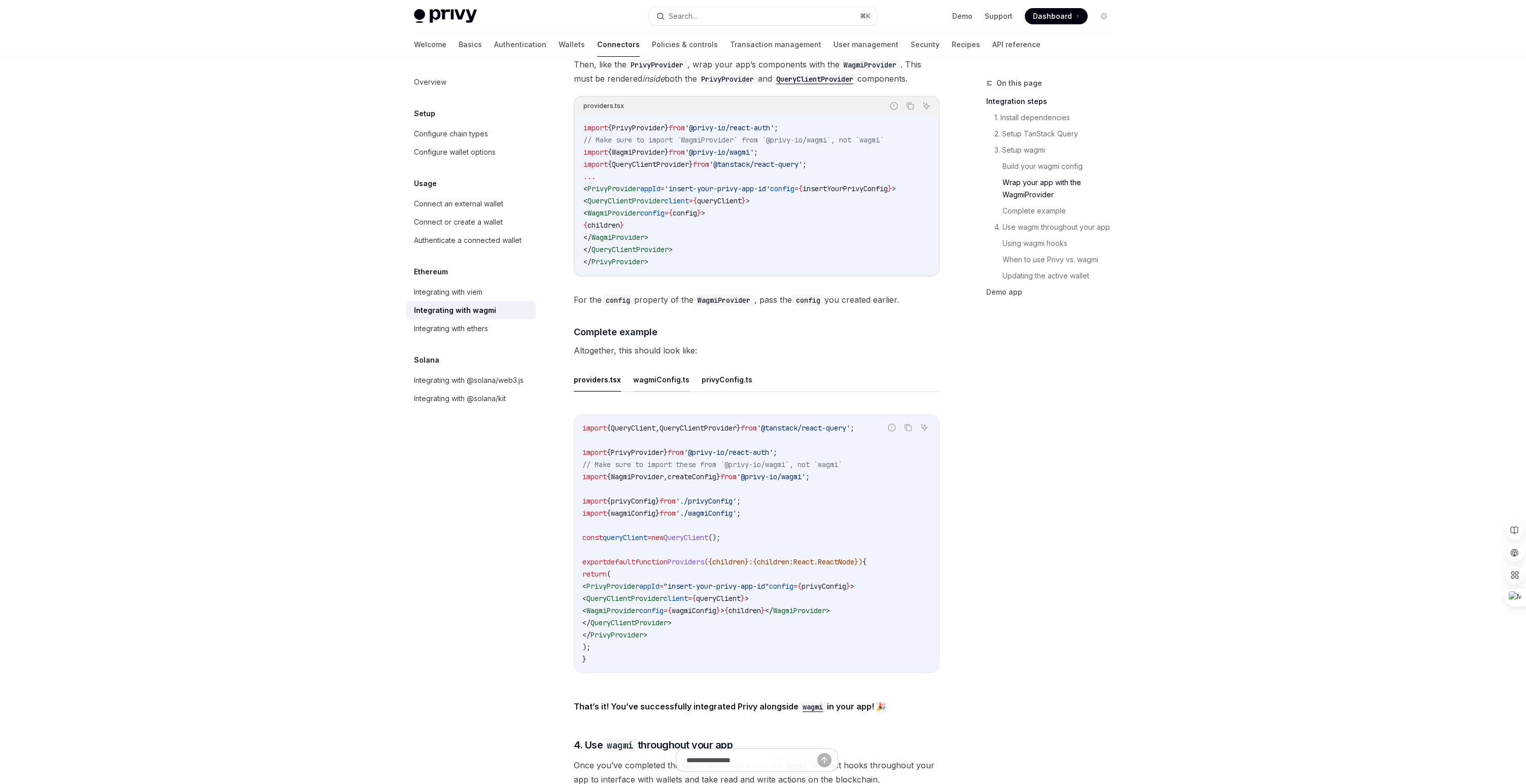
click at [655, 369] on button "wagmiConfig.ts" at bounding box center [661, 380] width 56 height 24
type textarea "*"
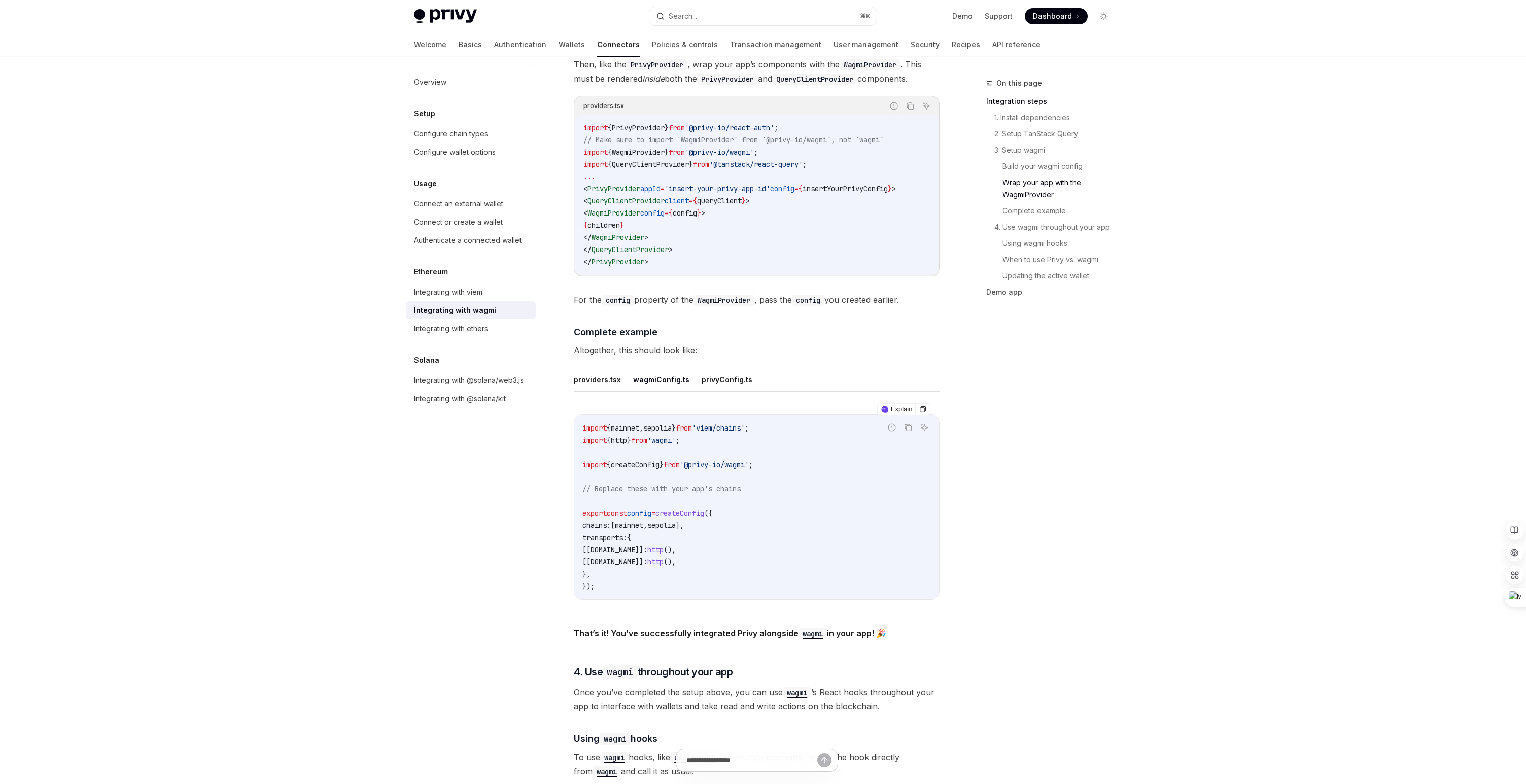
click at [646, 460] on span "createConfig" at bounding box center [635, 464] width 49 height 9
copy span "createConfig"
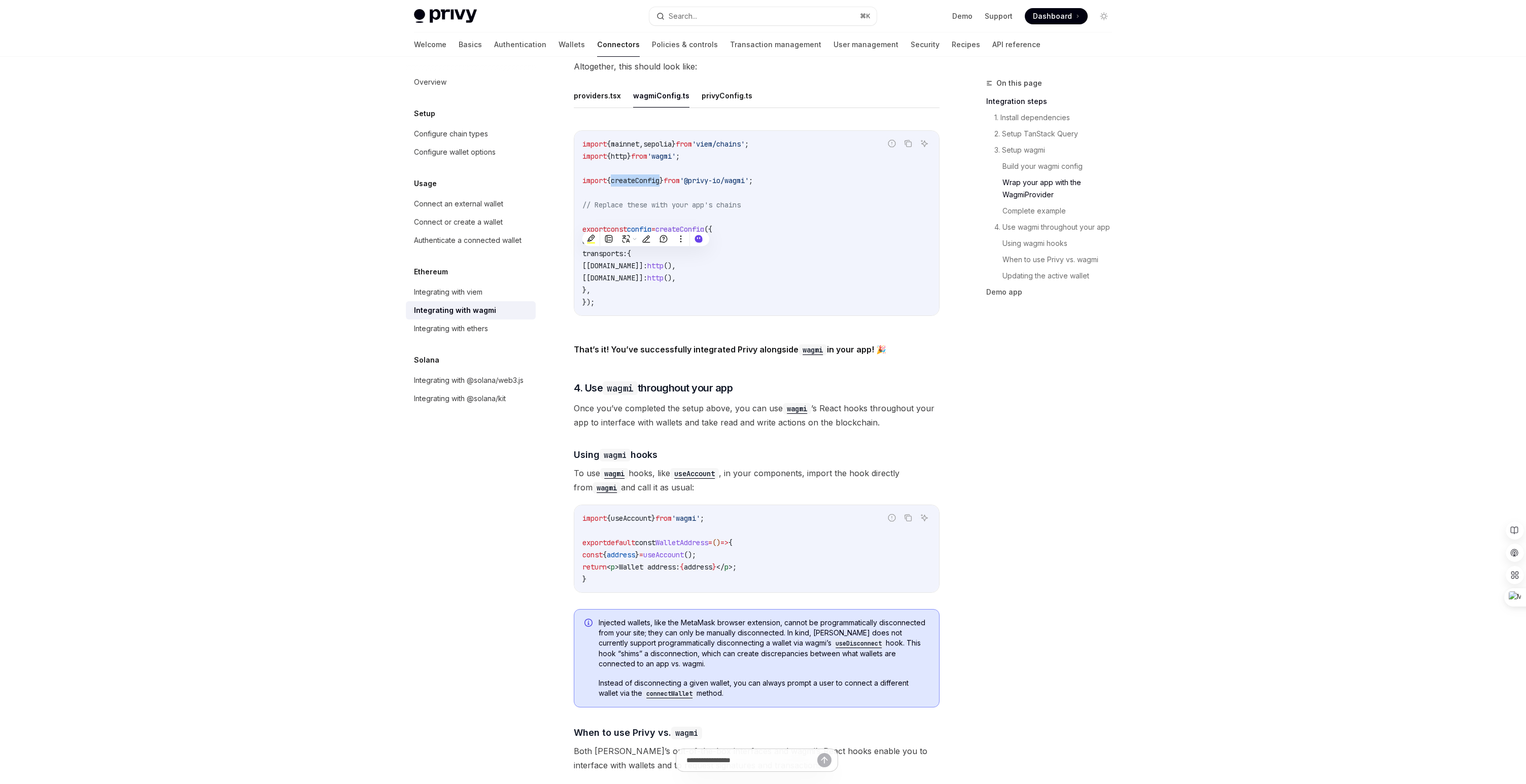
scroll to position [1859, 0]
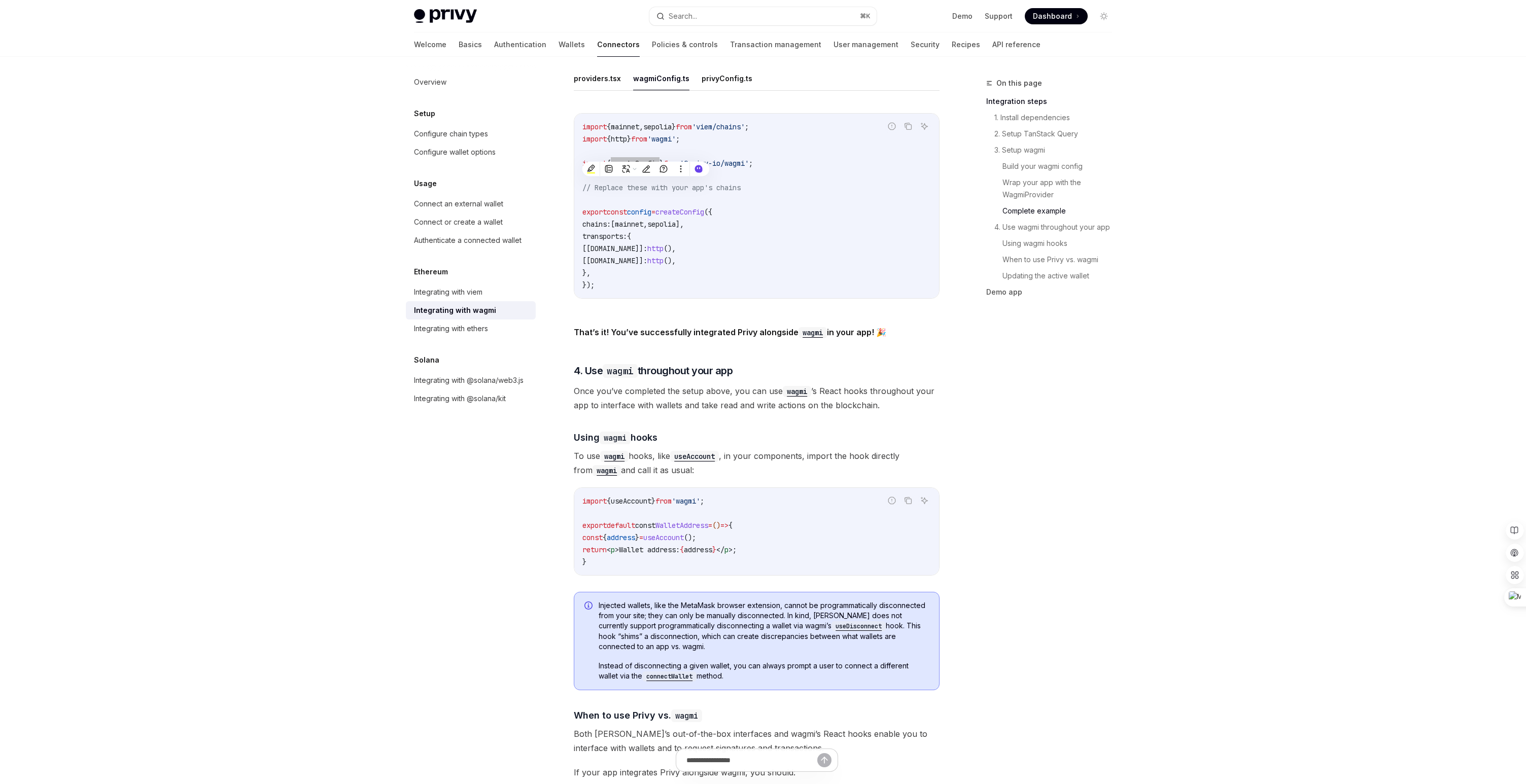
click at [722, 674] on div "Injected wallets, like the MetaMask browser extension, cannot be programmatical…" at bounding box center [756, 641] width 366 height 98
